Goal: Information Seeking & Learning: Learn about a topic

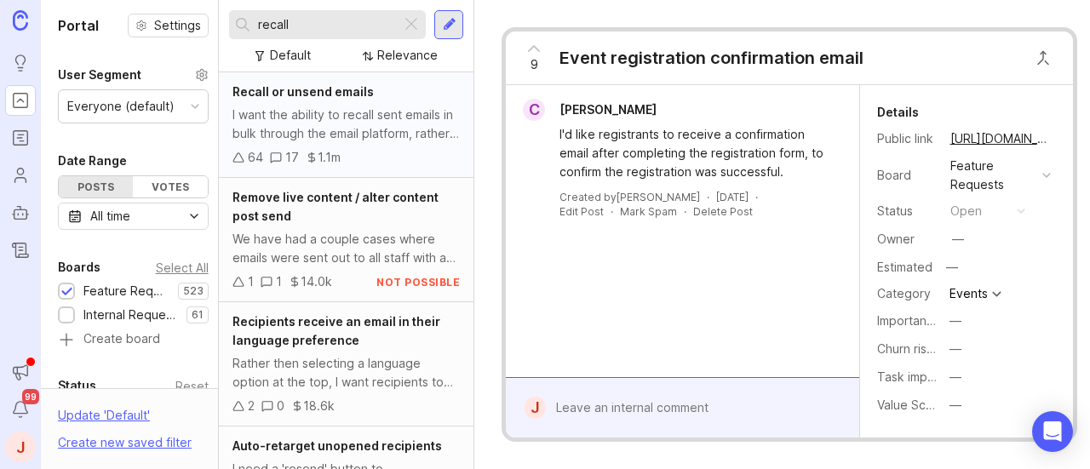
type input "recall"
click at [342, 114] on div "I want the ability to recall sent emails in bulk through the email platform, ra…" at bounding box center [346, 124] width 227 height 37
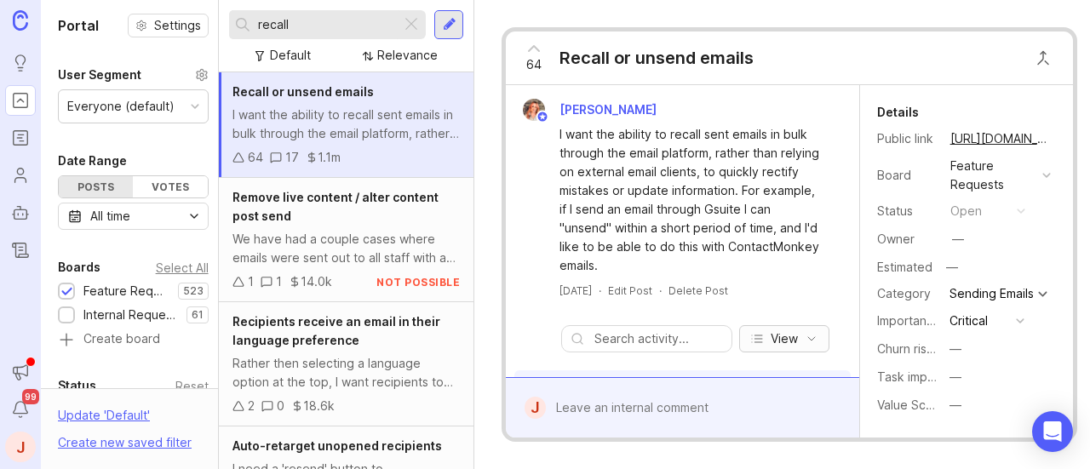
click at [808, 338] on button "View" at bounding box center [784, 338] width 90 height 27
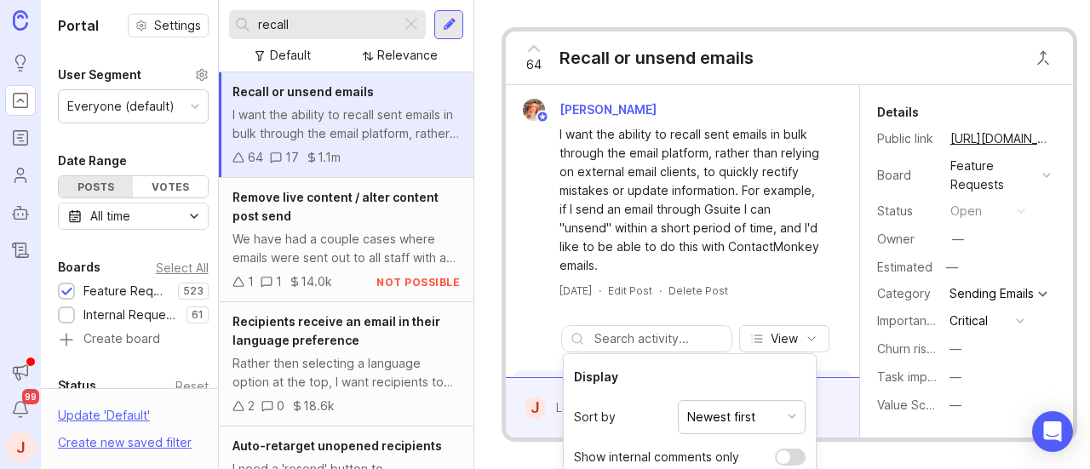
click at [829, 287] on div "March 12, 2024 · Edit Post · Delete Post" at bounding box center [682, 291] width 339 height 14
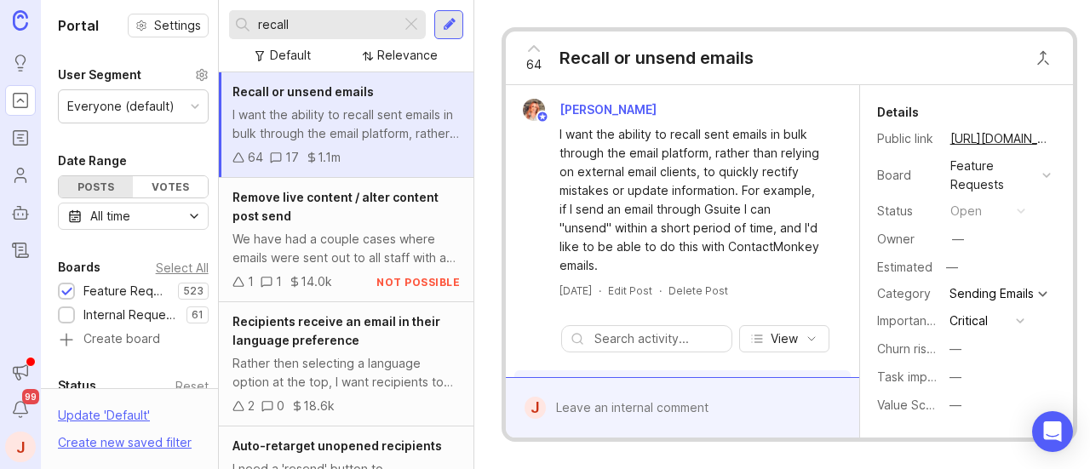
click at [669, 57] on div "Recall or unsend emails" at bounding box center [657, 58] width 194 height 24
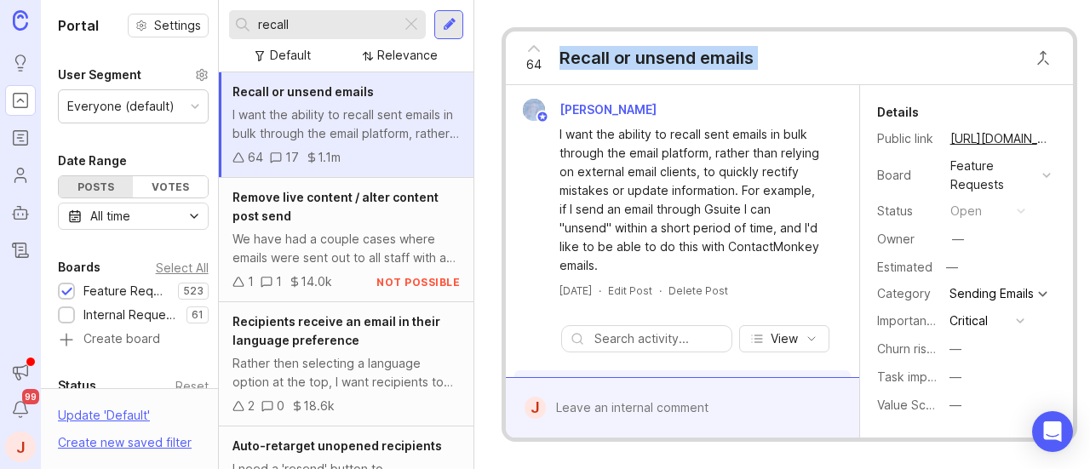
click at [669, 57] on div "Recall or unsend emails" at bounding box center [657, 58] width 194 height 24
copy div "Recall or unsend emails"
click at [985, 139] on link "[URL][DOMAIN_NAME]" at bounding box center [989, 139] width 87 height 22
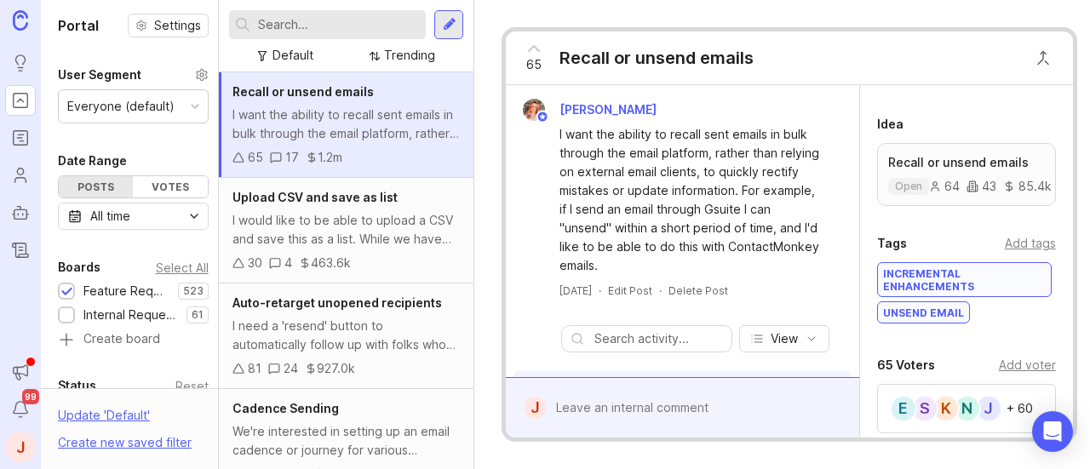
scroll to position [394, 0]
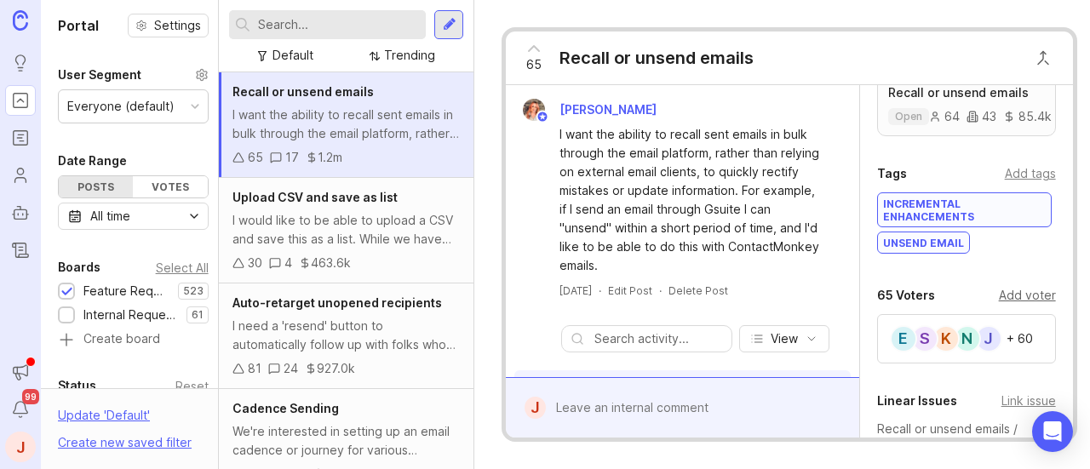
click at [1021, 300] on div "Add voter" at bounding box center [1027, 295] width 57 height 19
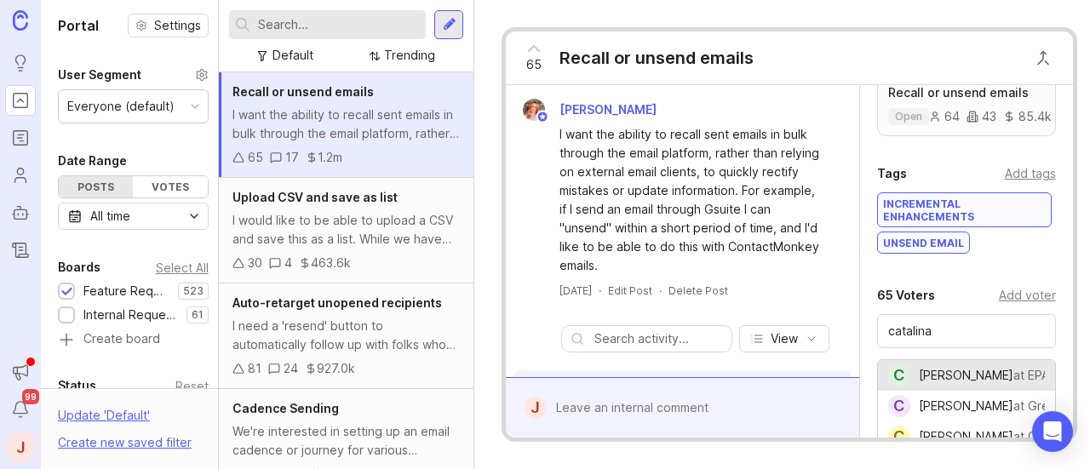
type input "Catalina Echeverri"
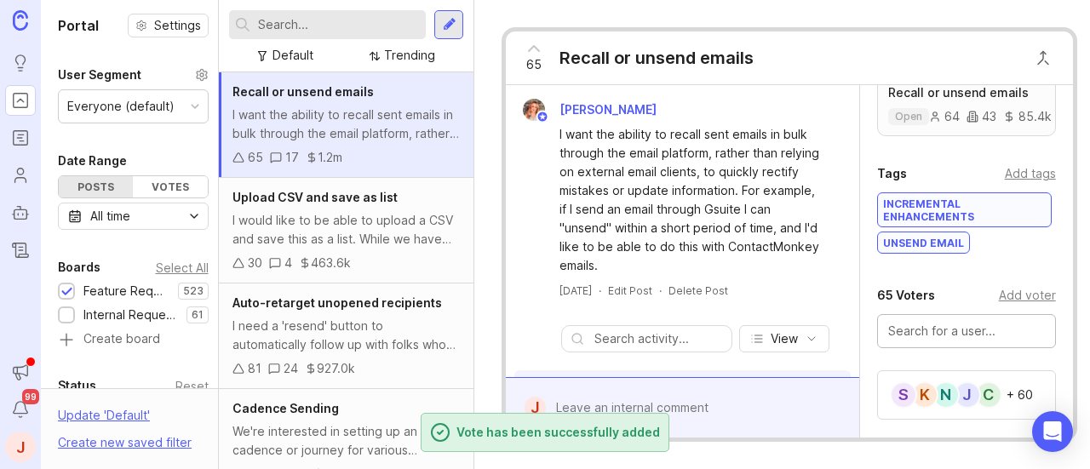
scroll to position [485, 0]
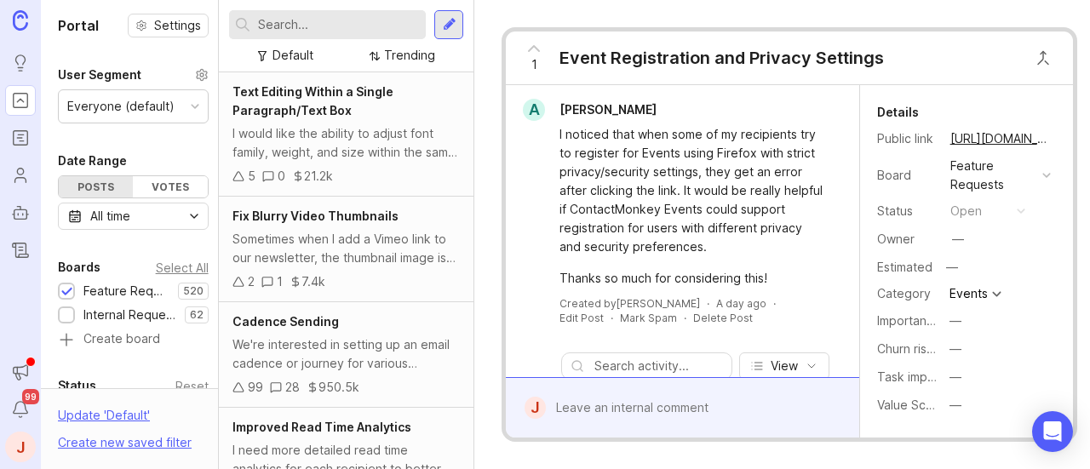
scroll to position [372, 0]
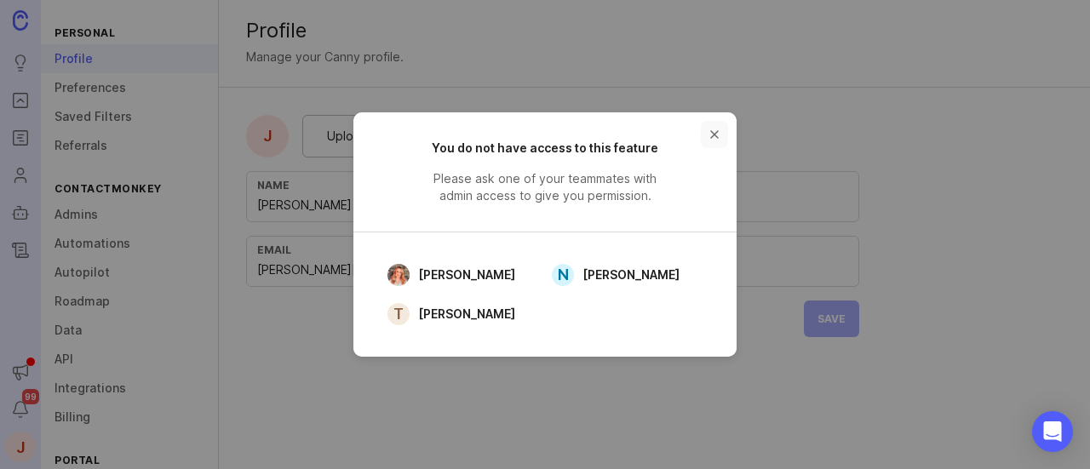
click at [707, 132] on button "close button" at bounding box center [714, 134] width 27 height 27
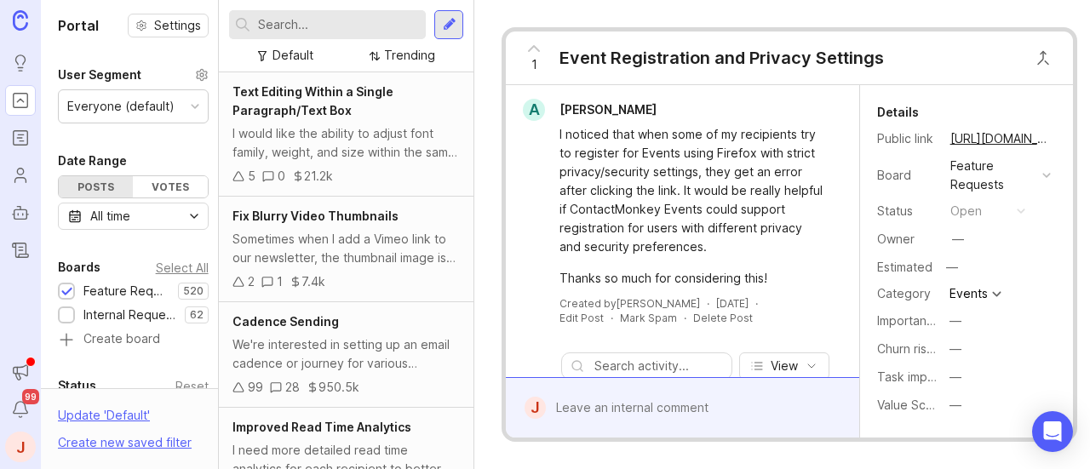
scroll to position [763, 0]
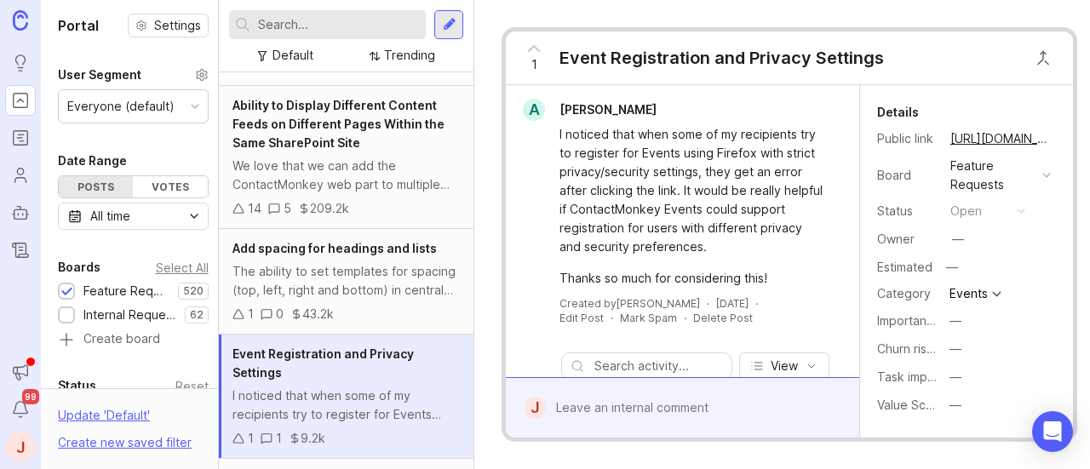
click at [352, 31] on input "text" at bounding box center [338, 24] width 161 height 19
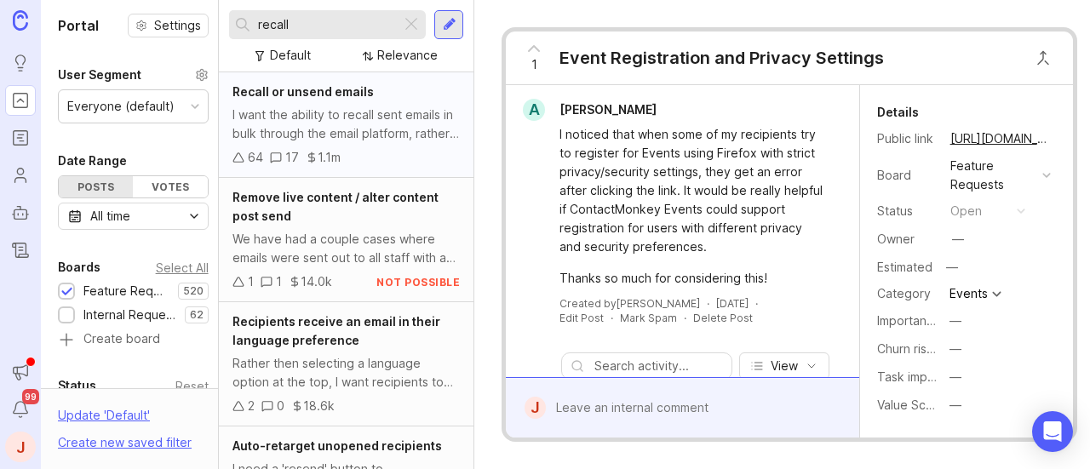
type input "recall"
click at [365, 101] on div "Recall or unsend emails" at bounding box center [346, 92] width 227 height 19
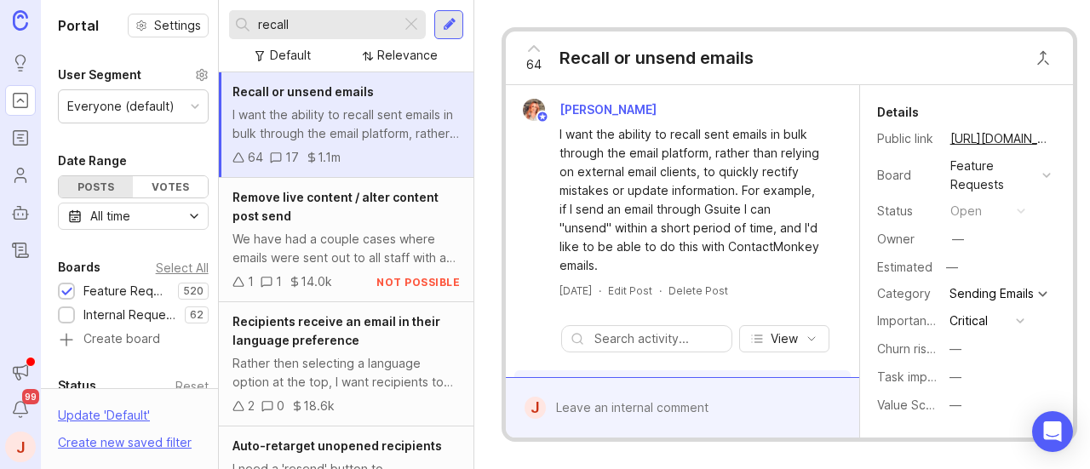
click at [365, 101] on div "Recall or unsend emails" at bounding box center [346, 92] width 227 height 19
